Goal: Check status: Check status

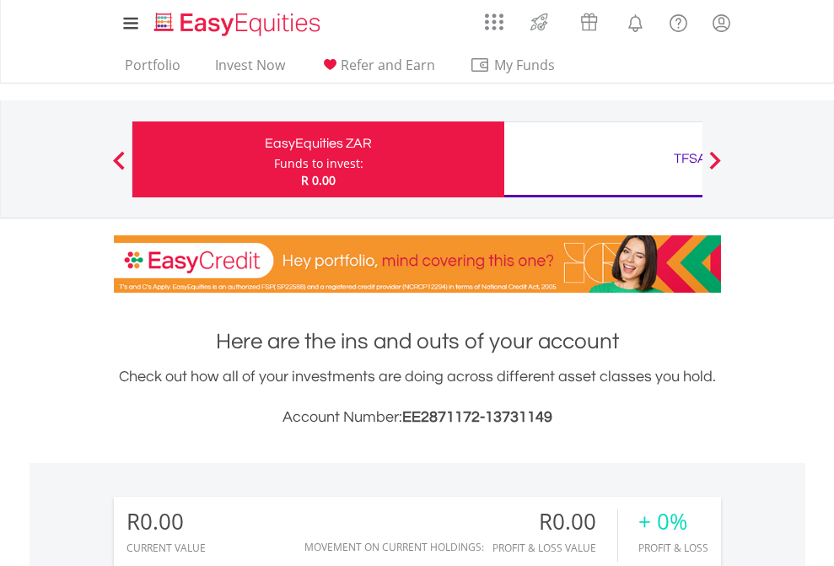
scroll to position [162, 265]
click at [274, 159] on div "Funds to invest:" at bounding box center [318, 163] width 89 height 17
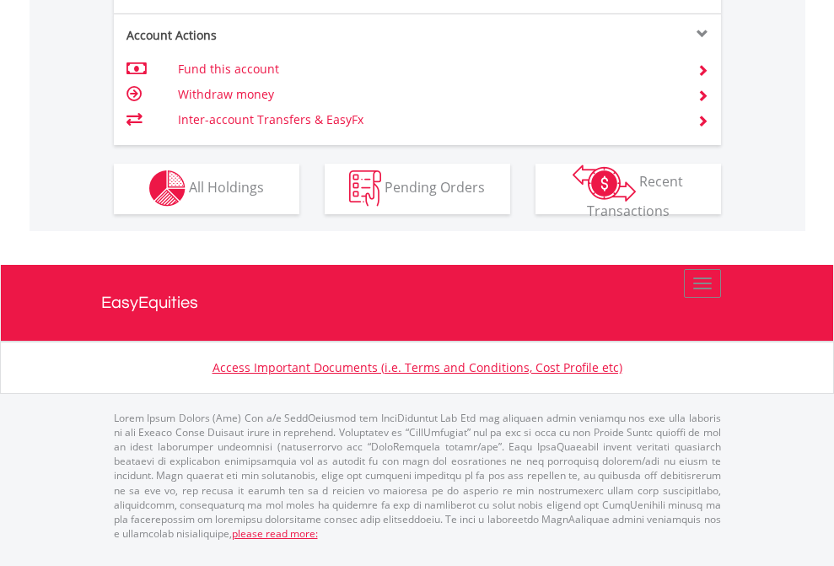
scroll to position [1576, 0]
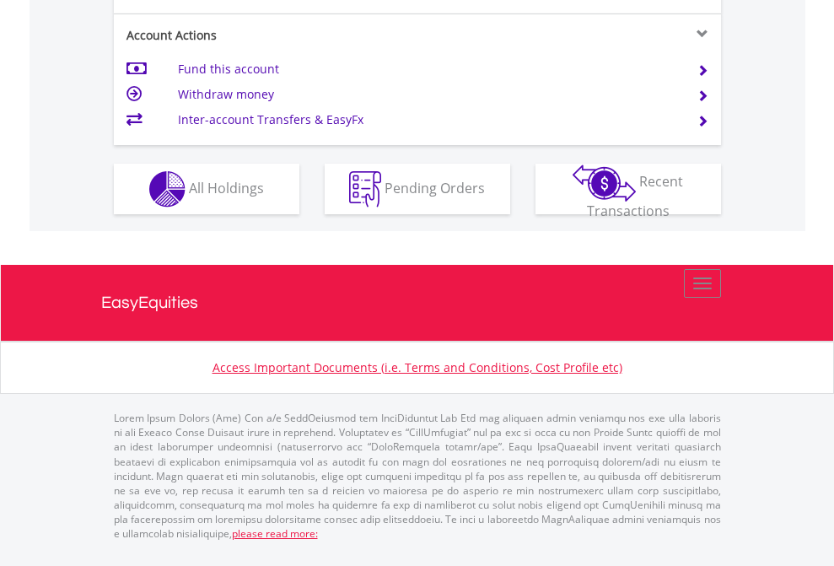
scroll to position [1582, 0]
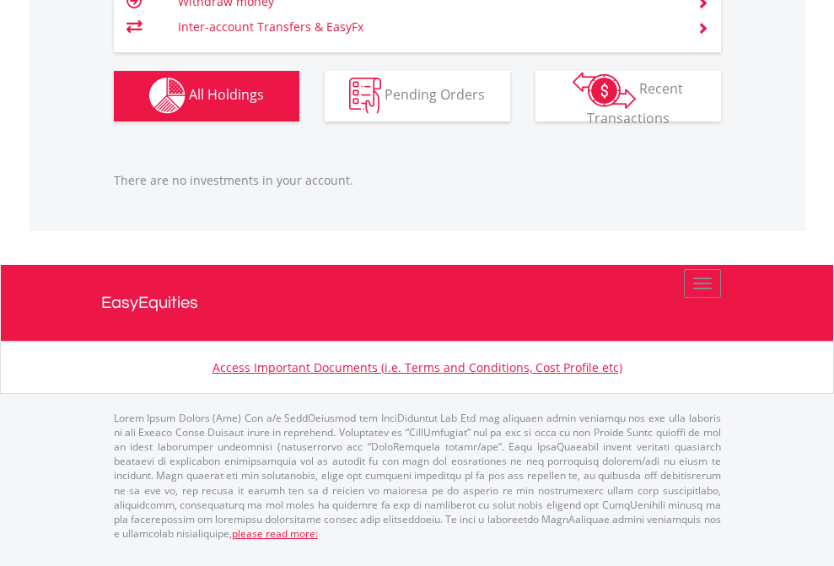
scroll to position [162, 265]
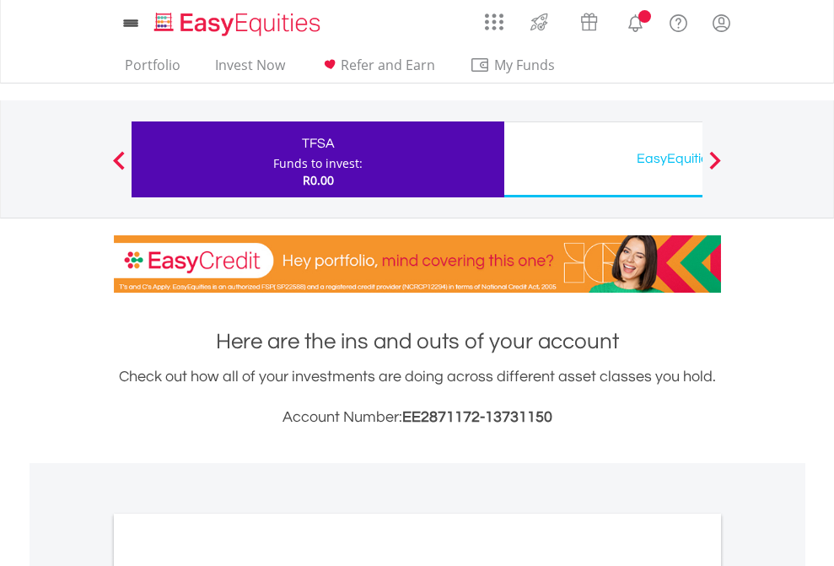
scroll to position [1013, 0]
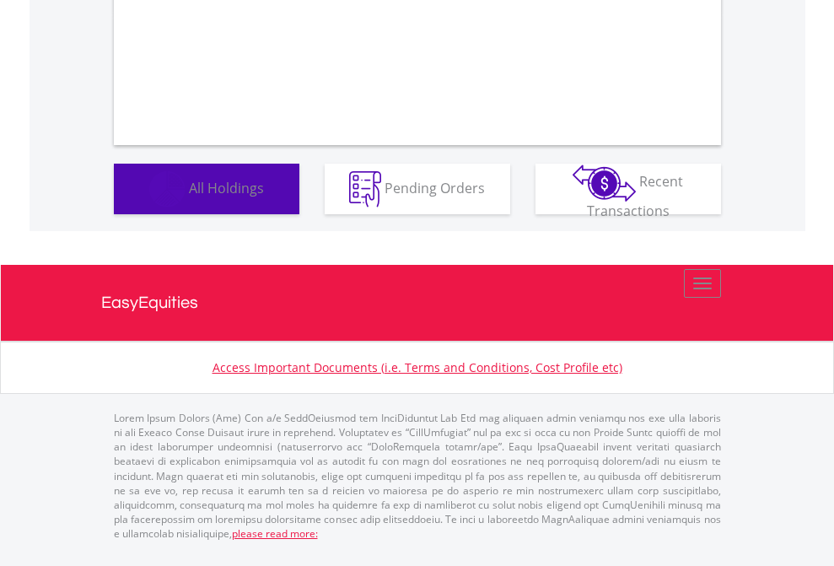
click at [189, 196] on span "All Holdings" at bounding box center [226, 187] width 75 height 19
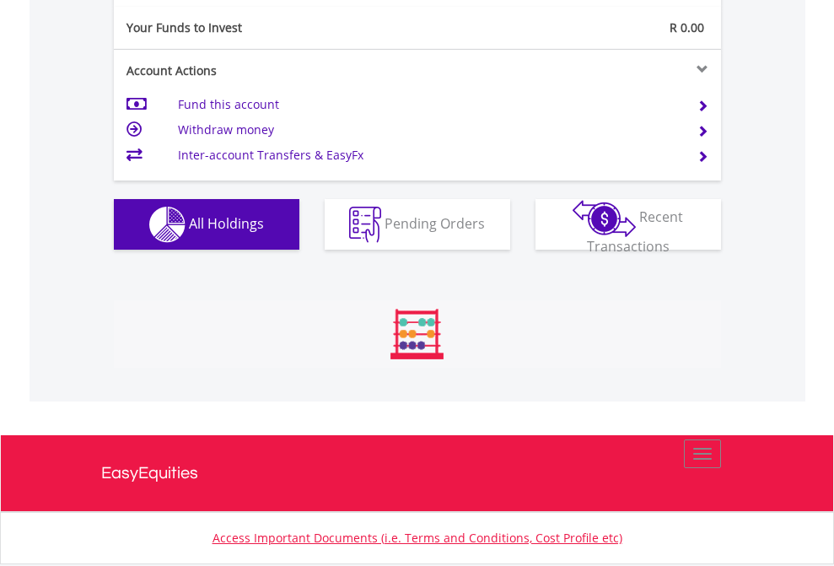
scroll to position [162, 265]
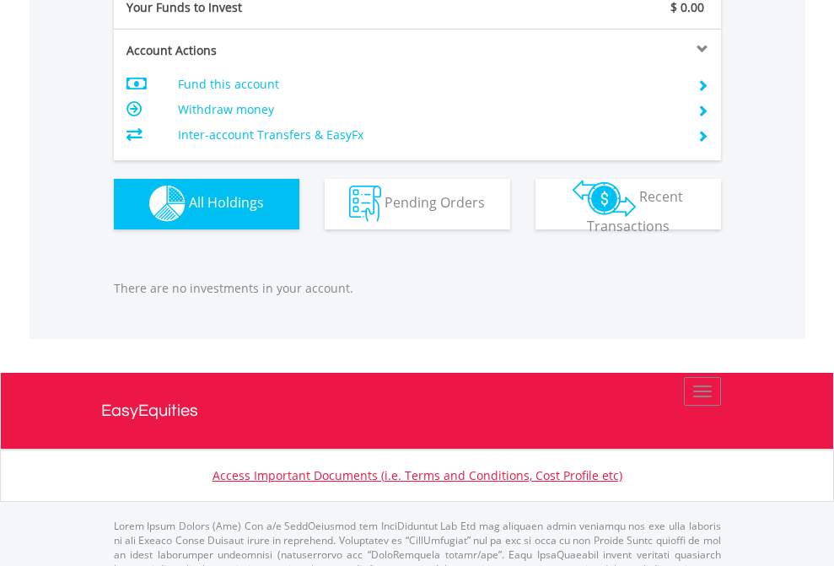
scroll to position [1669, 0]
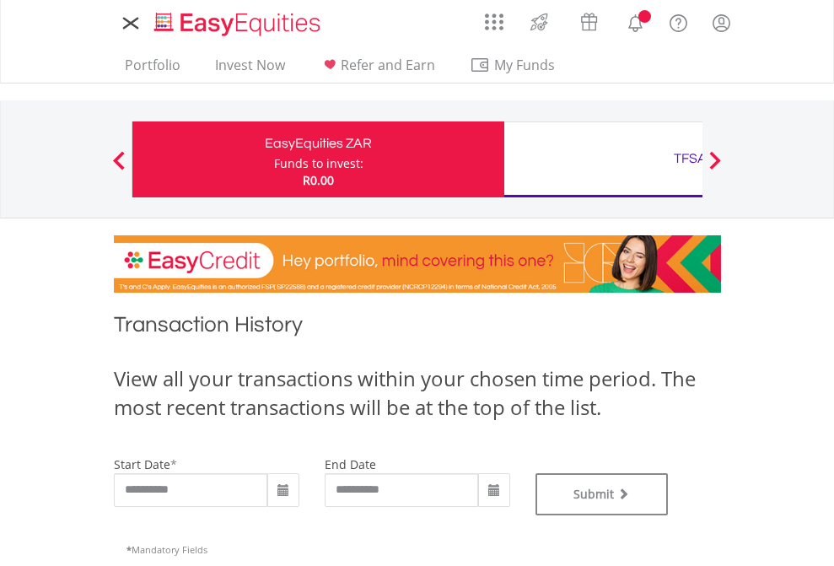
type input "**********"
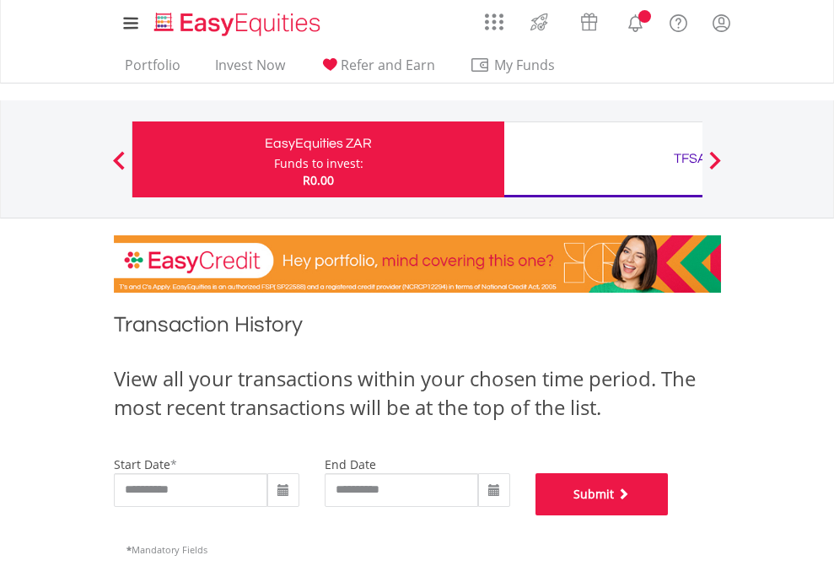
click at [668, 515] on button "Submit" at bounding box center [601, 494] width 133 height 42
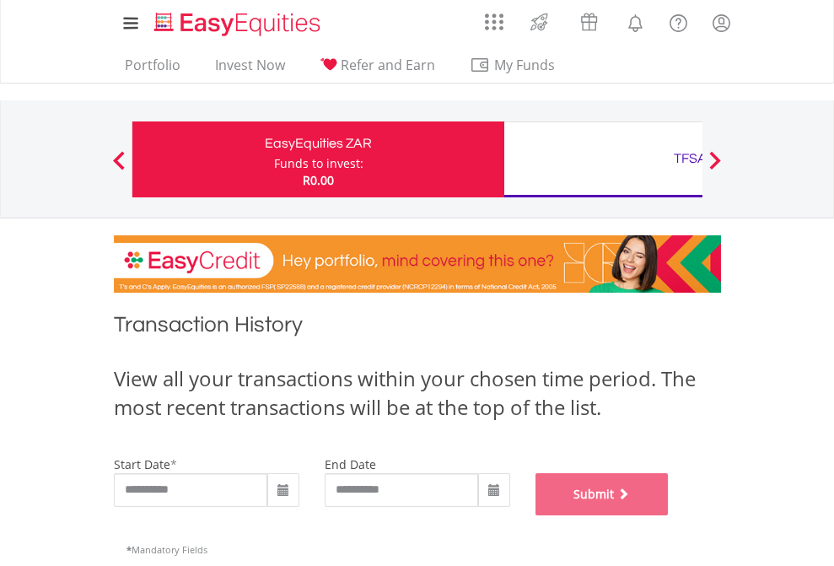
scroll to position [684, 0]
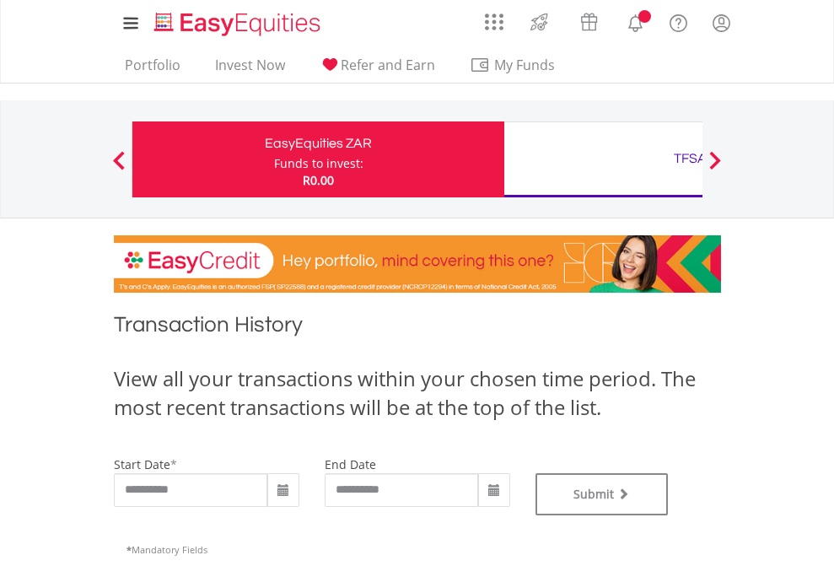
click at [603, 159] on div "TFSA" at bounding box center [689, 159] width 351 height 24
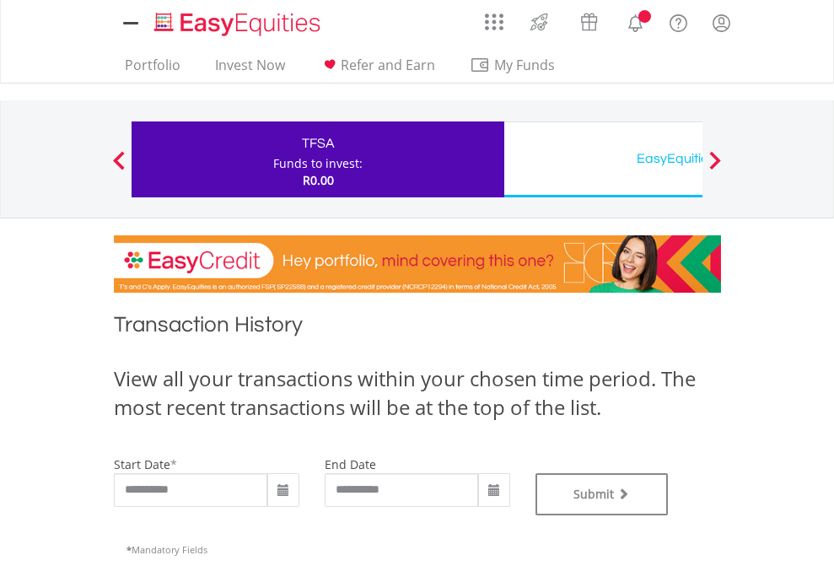
type input "**********"
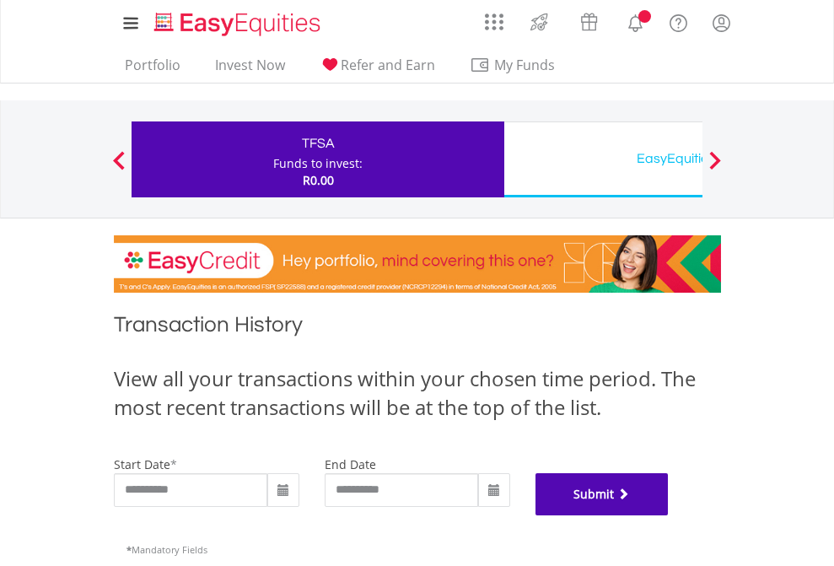
click at [668, 515] on button "Submit" at bounding box center [601, 494] width 133 height 42
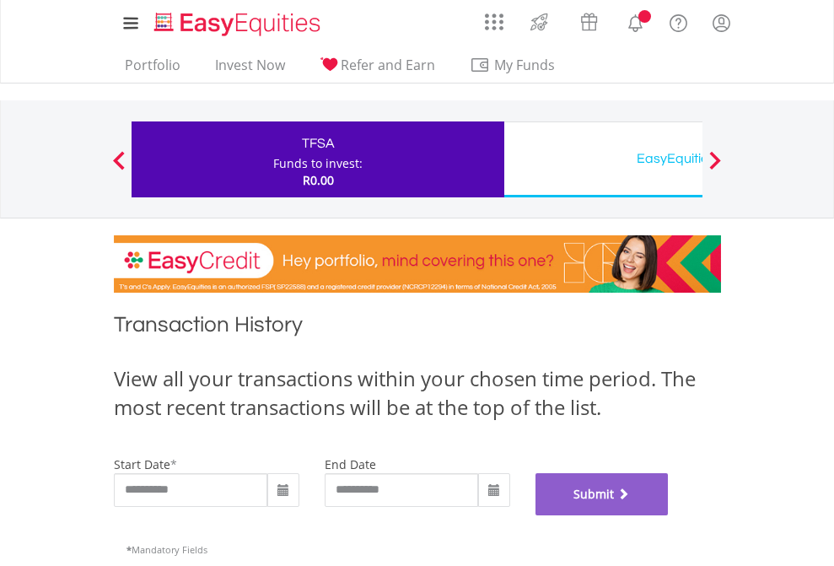
scroll to position [684, 0]
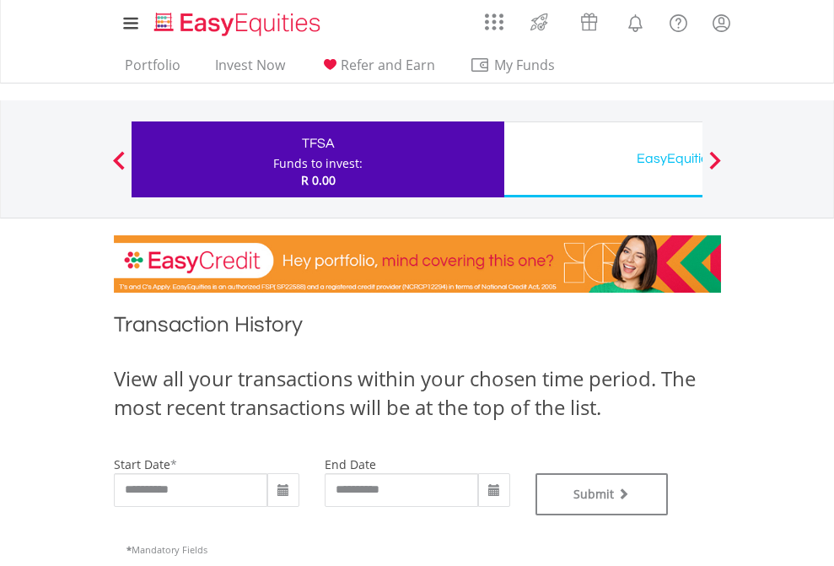
click at [603, 159] on div "EasyEquities USD" at bounding box center [689, 159] width 351 height 24
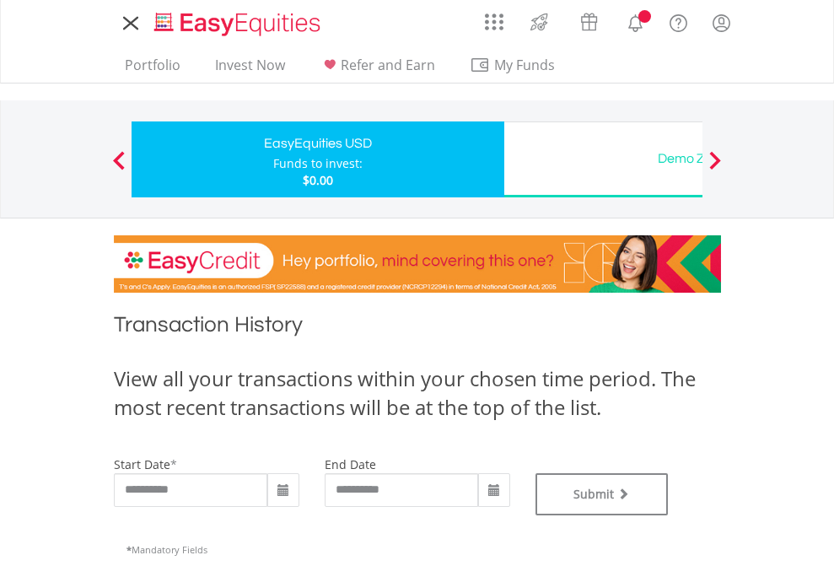
type input "**********"
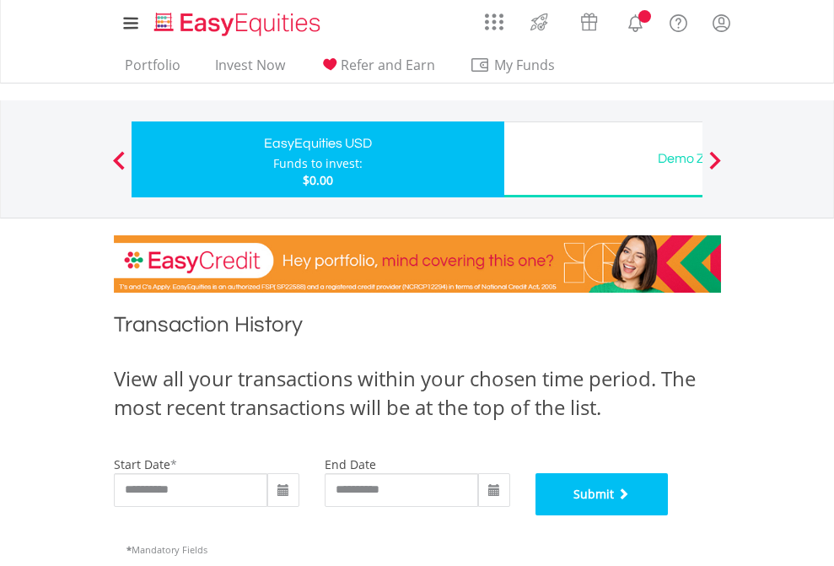
click at [668, 515] on button "Submit" at bounding box center [601, 494] width 133 height 42
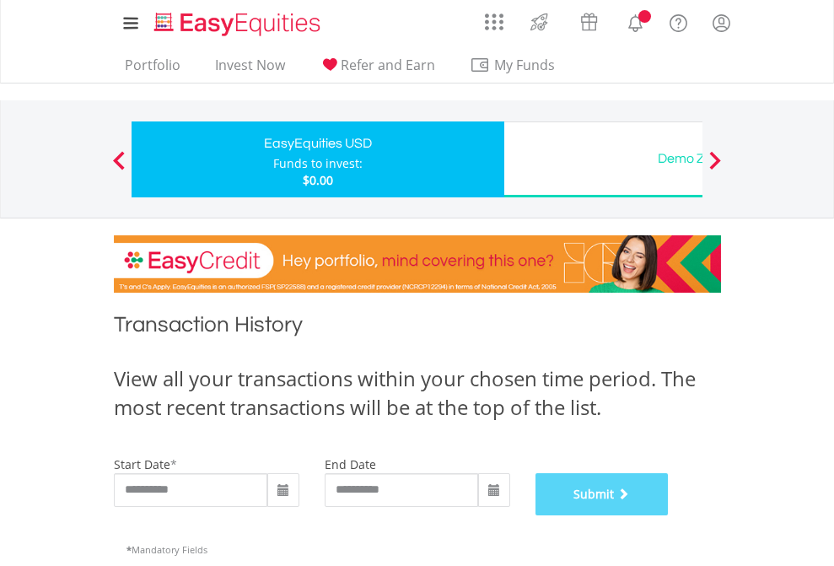
scroll to position [684, 0]
